Goal: Task Accomplishment & Management: Manage account settings

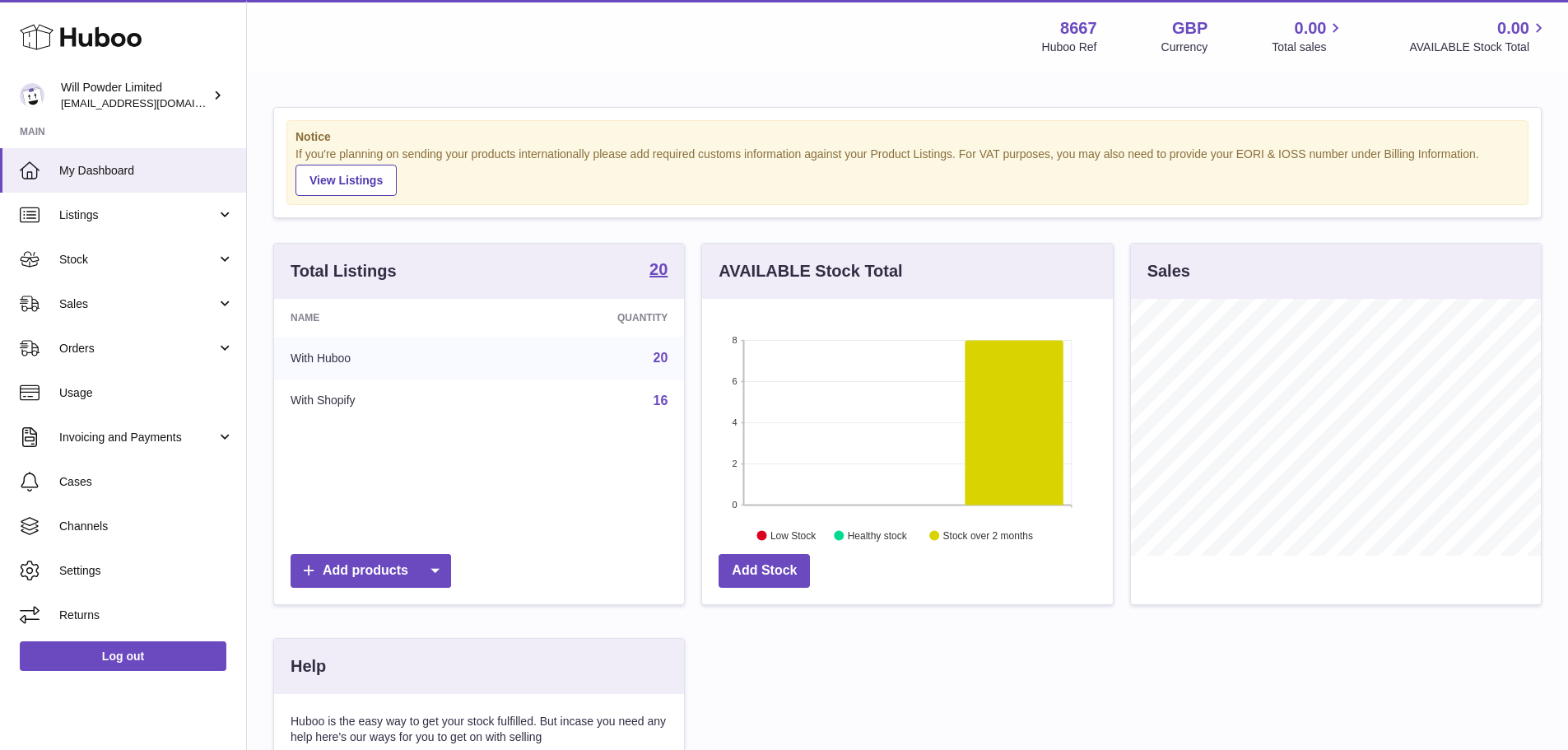
scroll to position [257, 411]
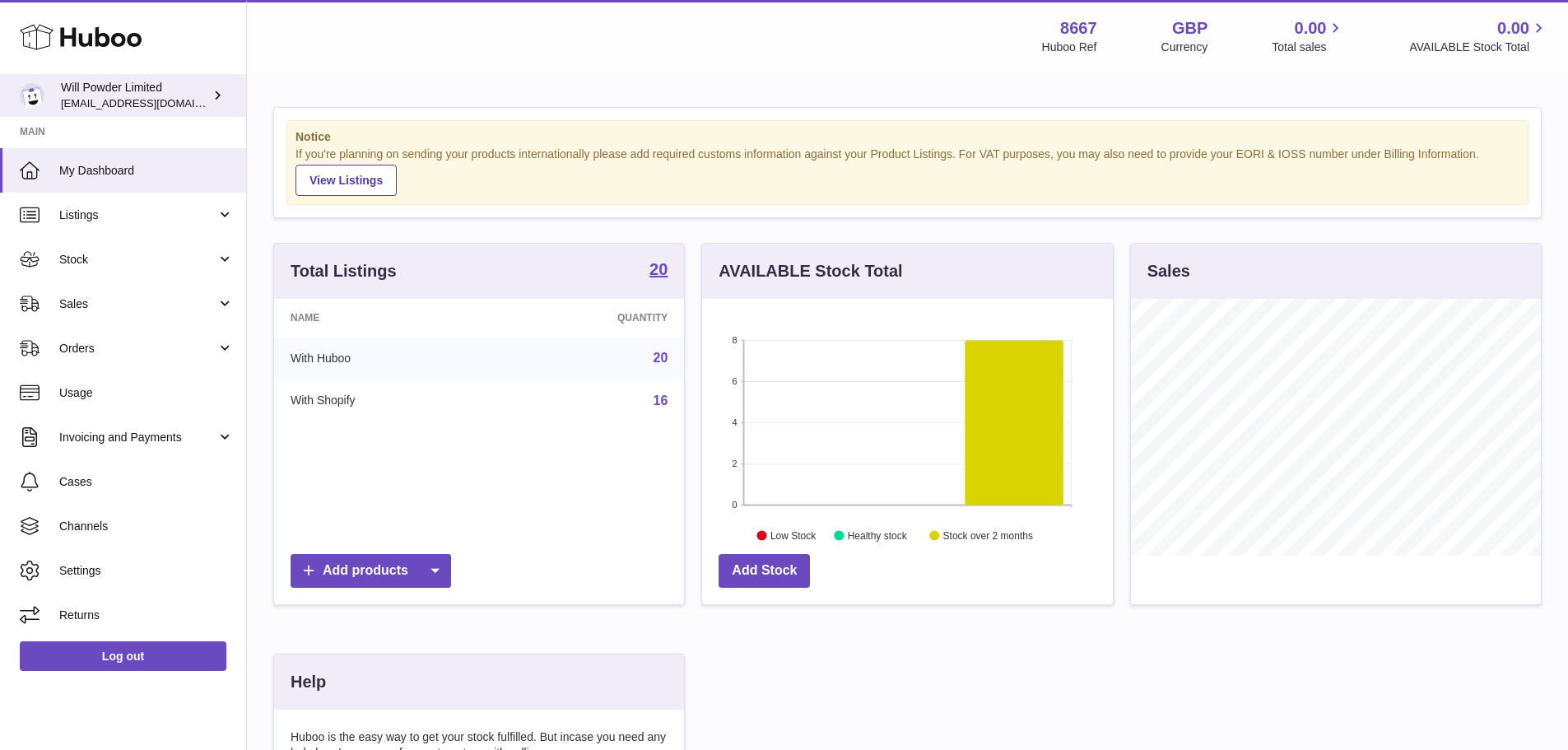
click at [132, 93] on div "Will Powder Limited internalAdmin-8667@internal.huboo.com" at bounding box center [135, 95] width 148 height 31
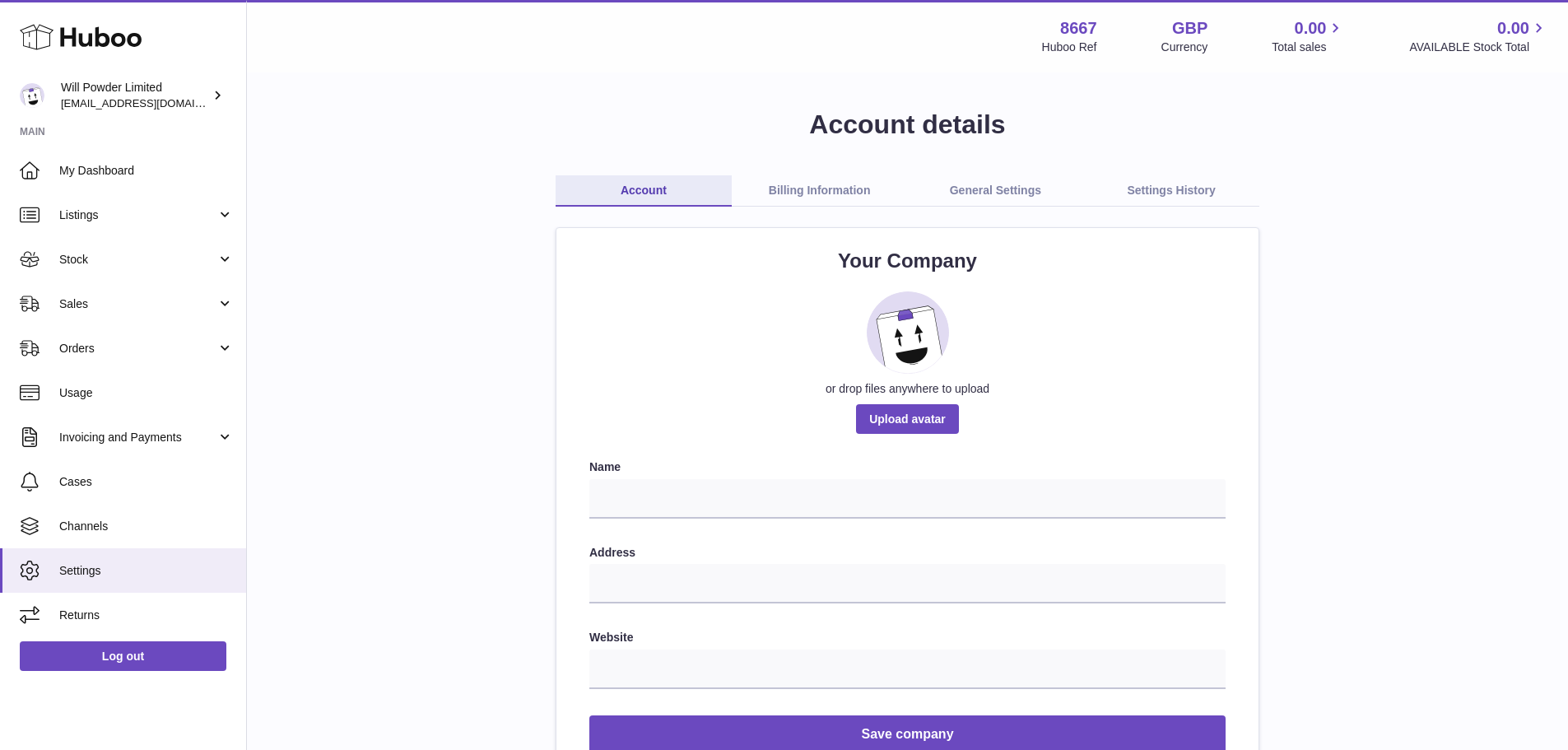
click at [792, 190] on link "Billing Information" at bounding box center [819, 191] width 176 height 31
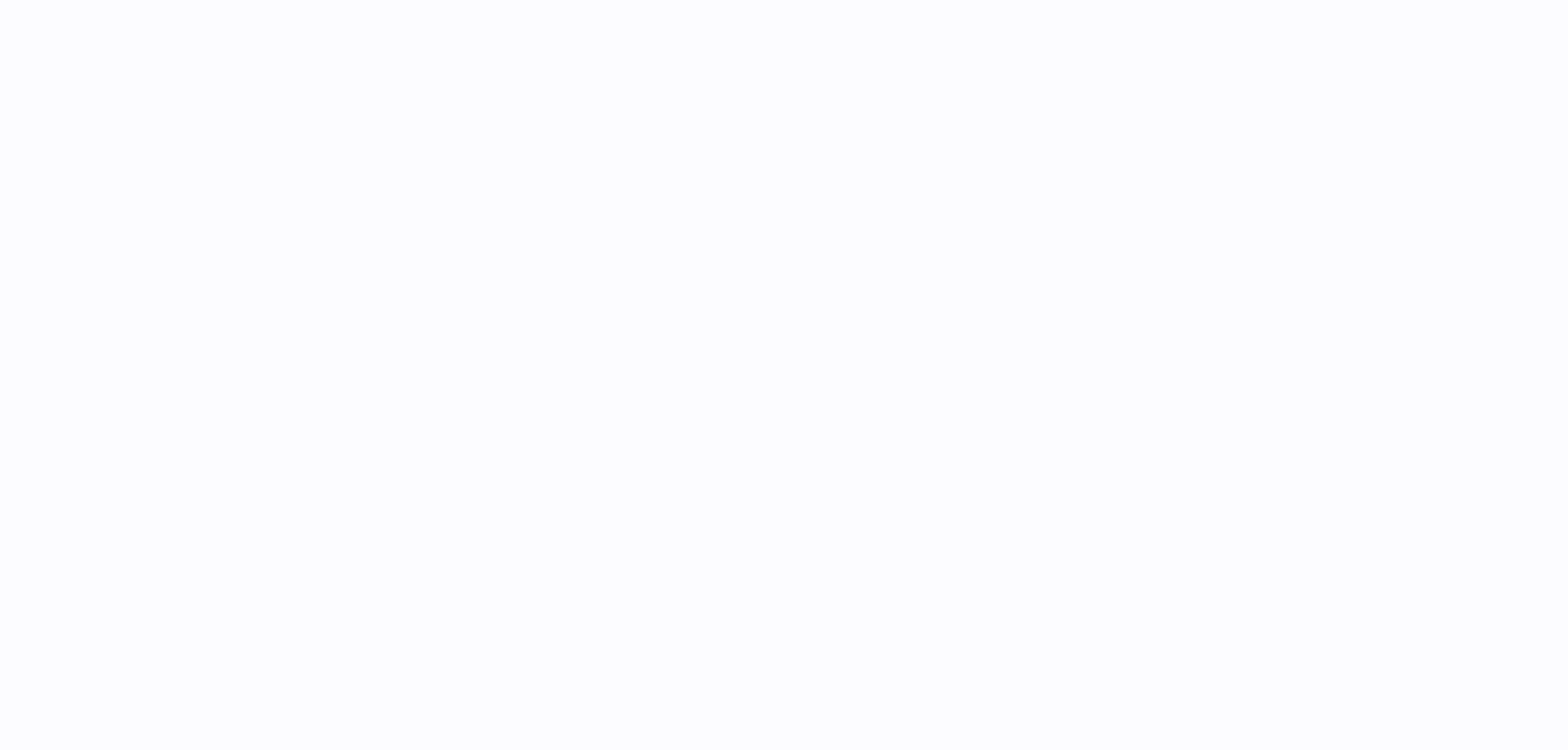
select select "**"
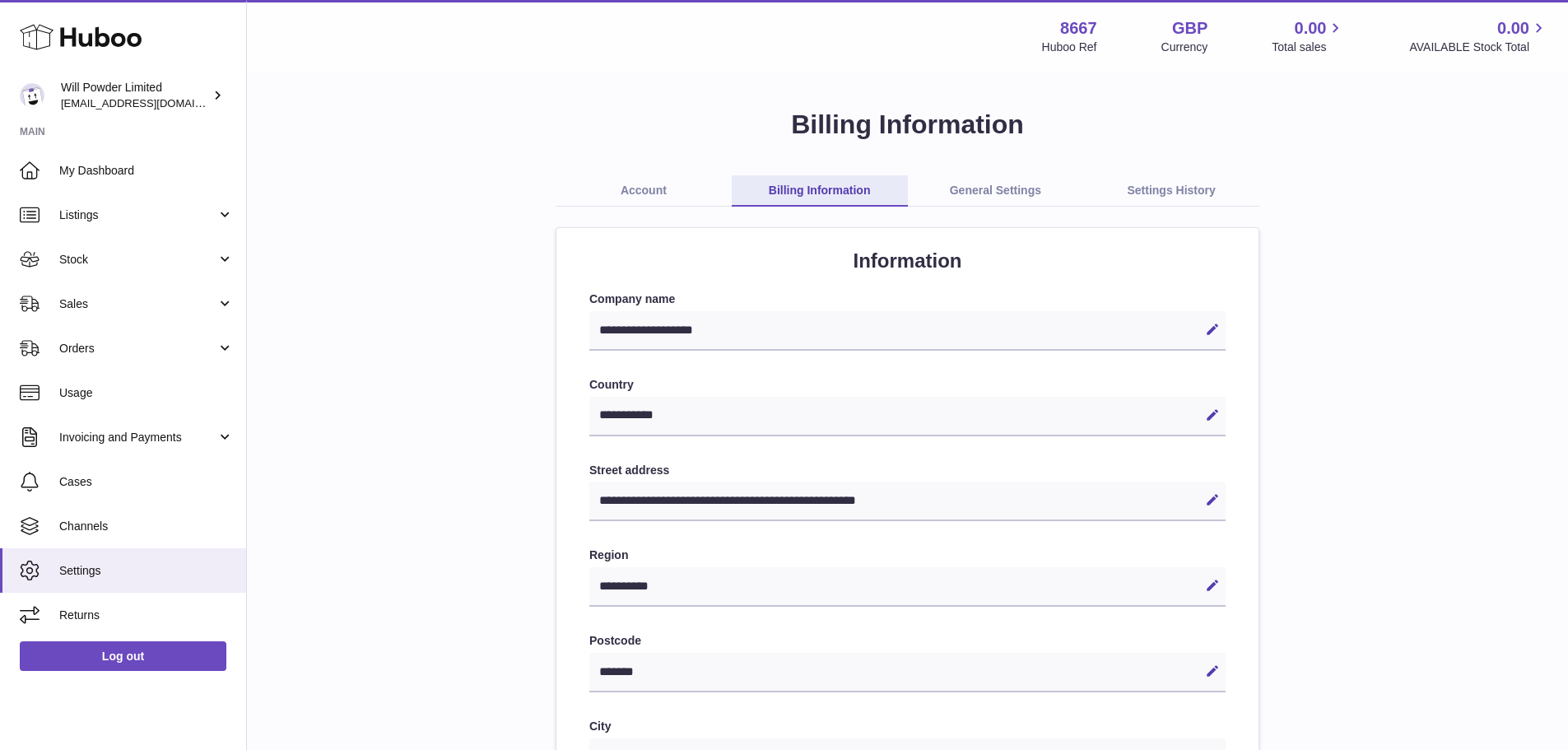
click at [953, 190] on link "General Settings" at bounding box center [995, 191] width 176 height 31
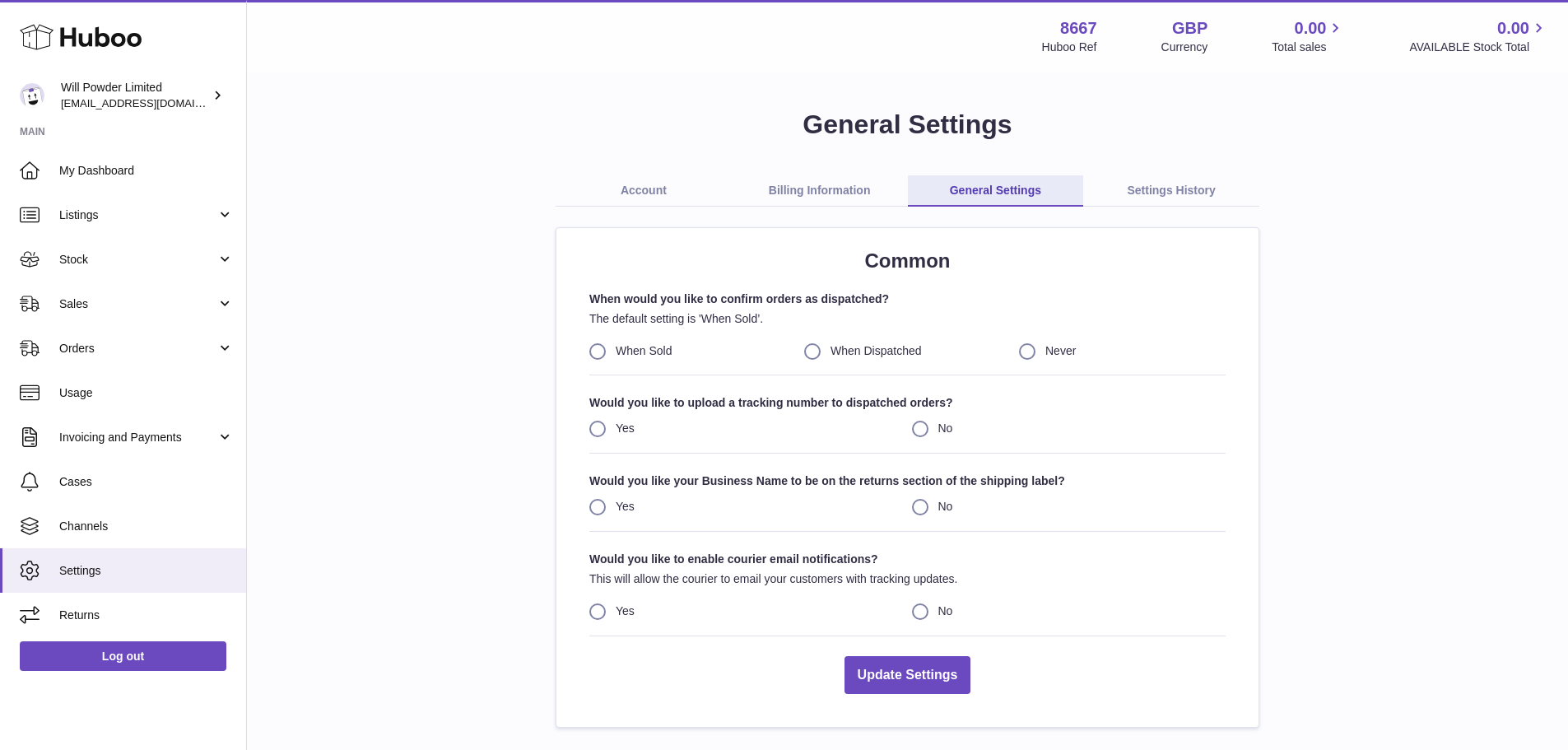
drag, startPoint x: 77, startPoint y: 527, endPoint x: 271, endPoint y: 448, distance: 209.5
click at [78, 527] on span "Channels" at bounding box center [146, 527] width 175 height 16
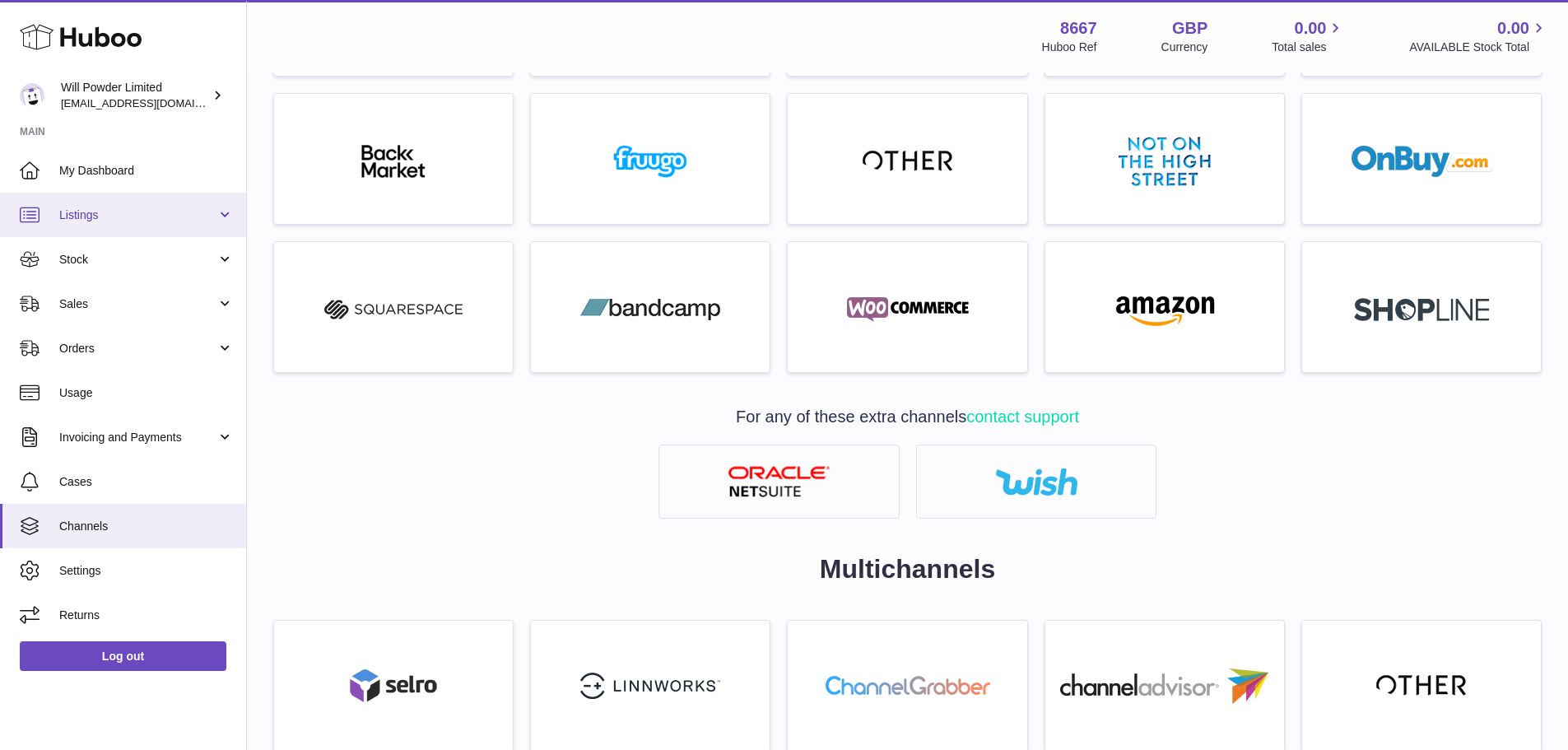
scroll to position [412, 0]
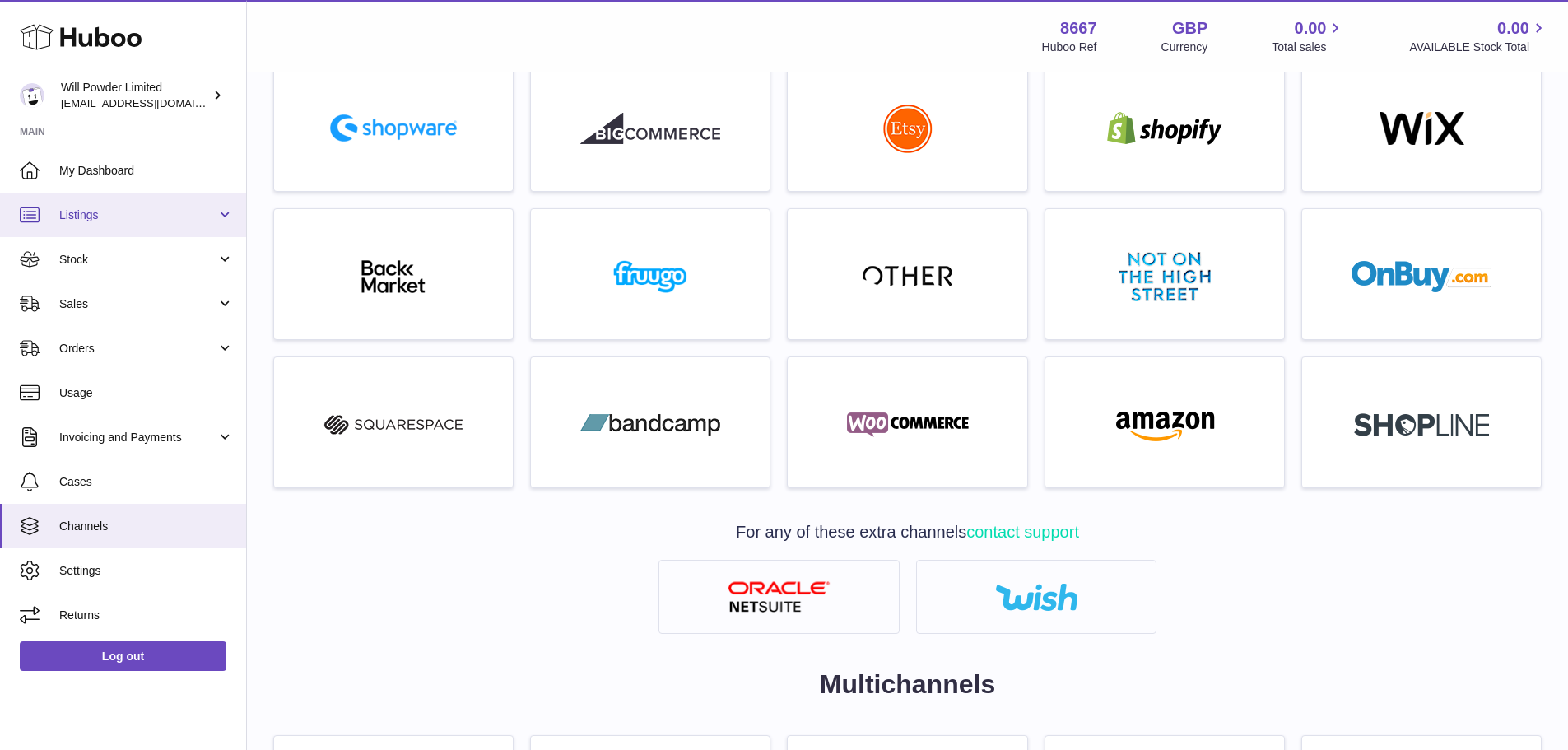
click at [140, 225] on link "Listings" at bounding box center [123, 214] width 246 height 44
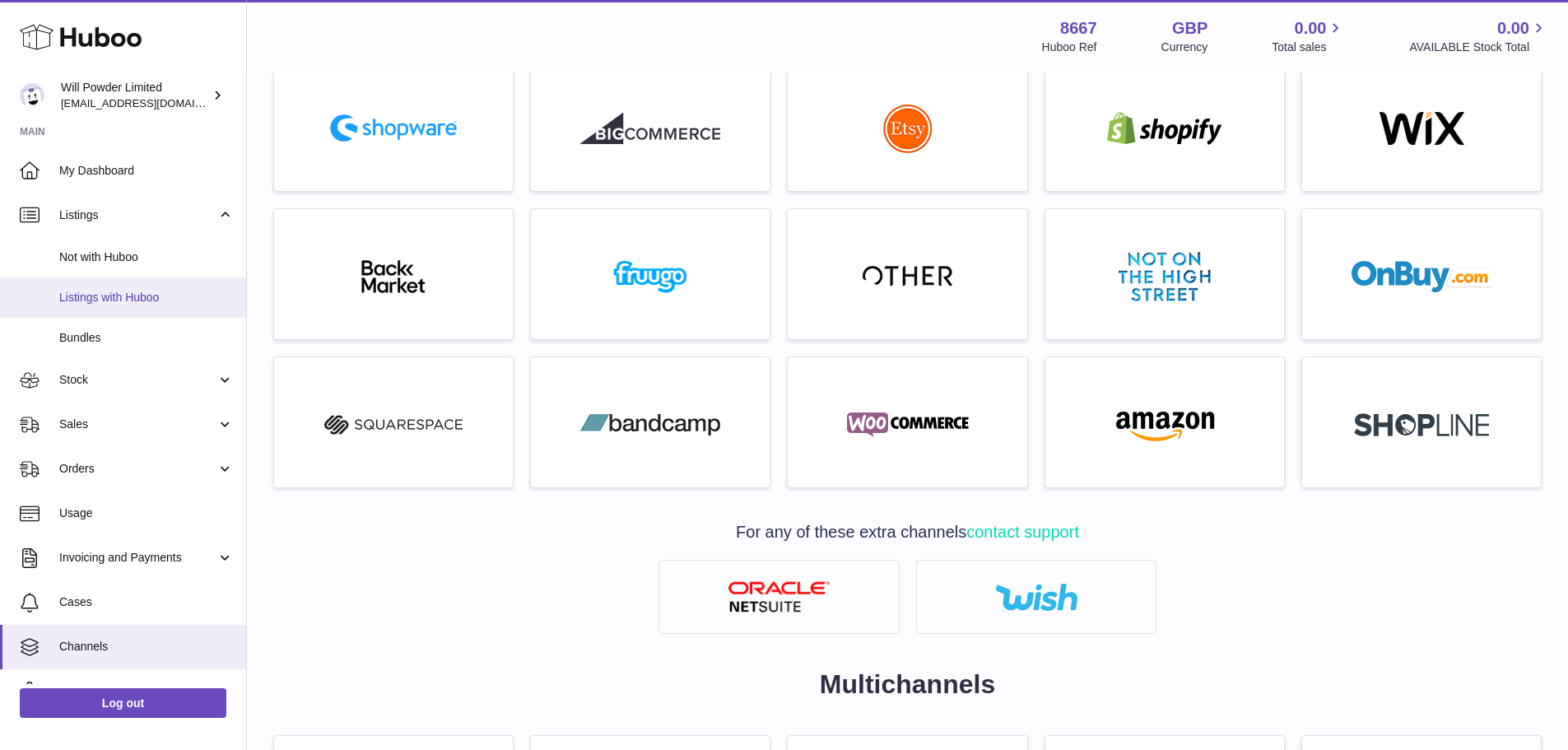
click at [147, 297] on span "Listings with Huboo" at bounding box center [146, 298] width 175 height 16
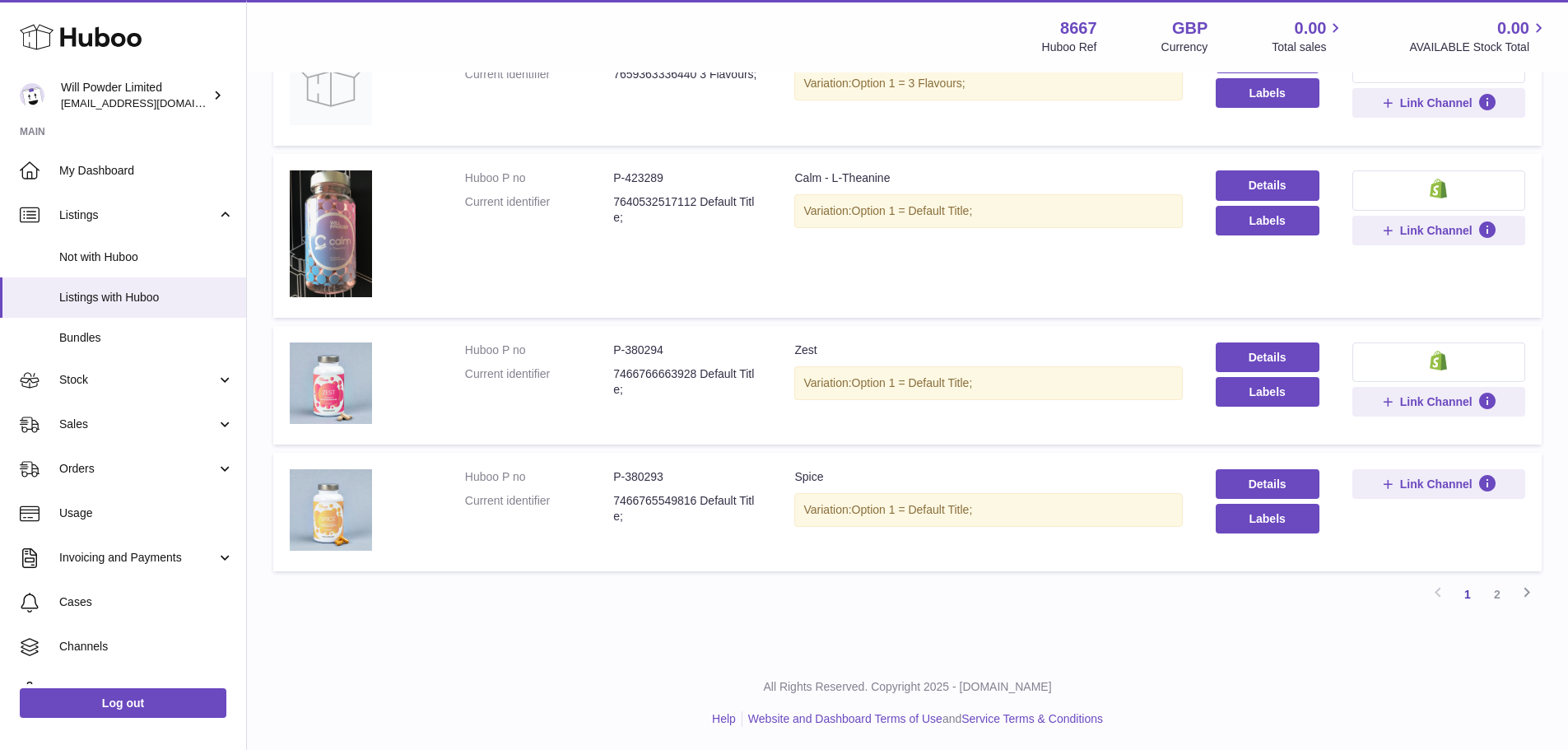
scroll to position [1037, 0]
click at [1481, 597] on link "1" at bounding box center [1467, 593] width 29 height 29
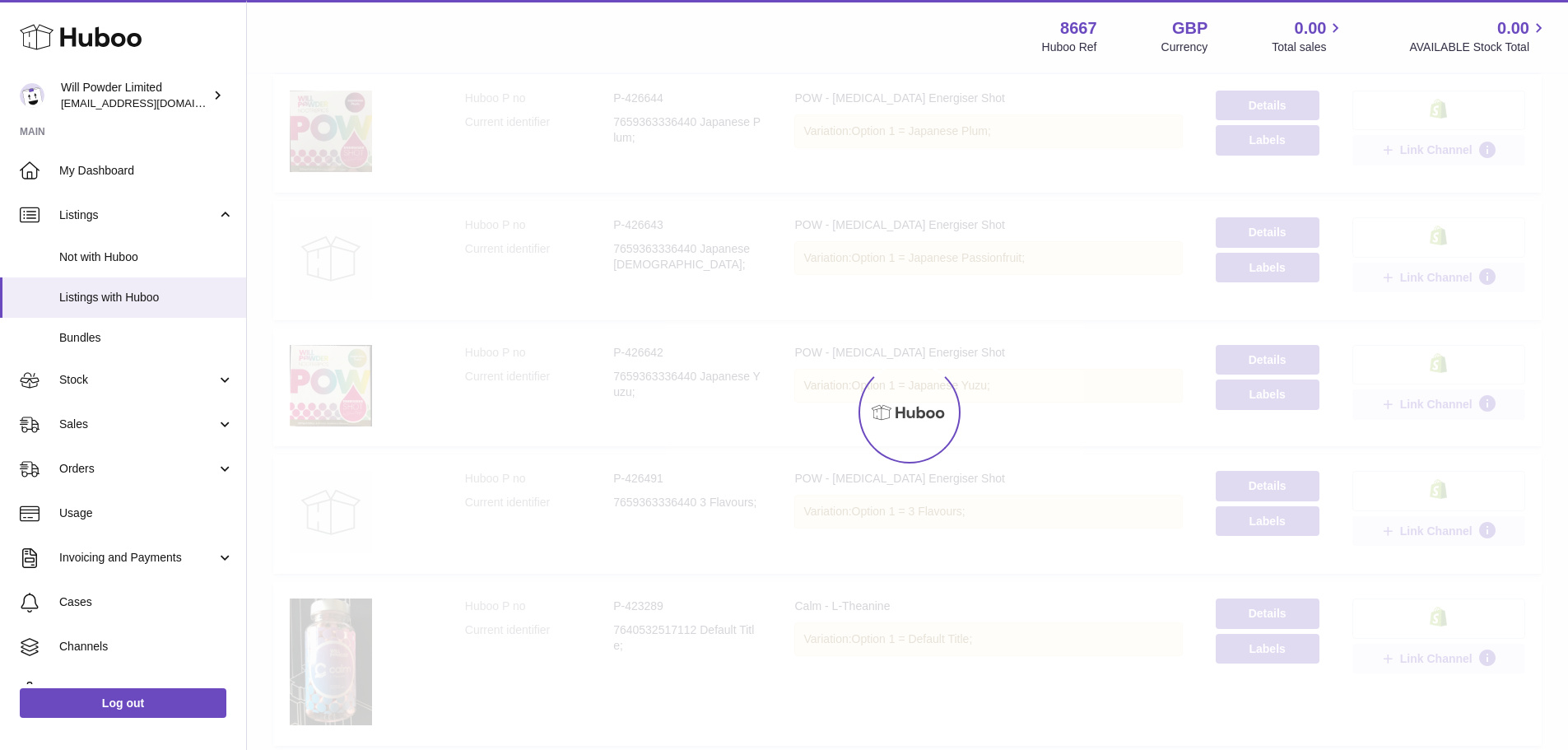
scroll to position [74, 0]
